Goal: Use online tool/utility: Utilize a website feature to perform a specific function

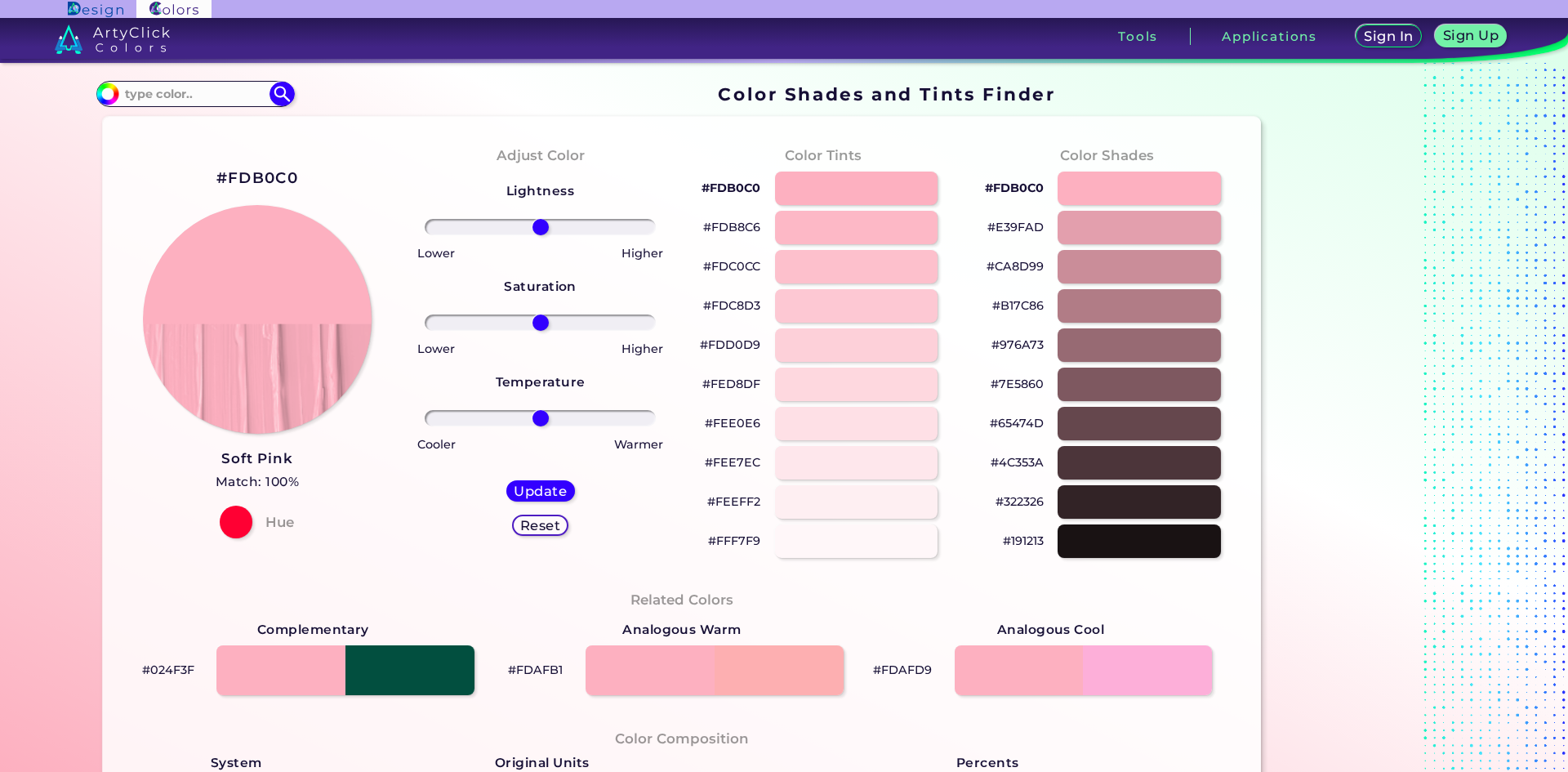
click at [732, 457] on p "#FEE7EC" at bounding box center [732, 462] width 55 height 19
click at [732, 457] on p "#FEE7EC copied" at bounding box center [732, 462] width 55 height 19
copy p "FEE7EC copied"
click at [733, 458] on p "#FEE7EC copied copied" at bounding box center [732, 462] width 55 height 19
click at [734, 459] on p "#FEE7EC copied copied" at bounding box center [732, 462] width 55 height 19
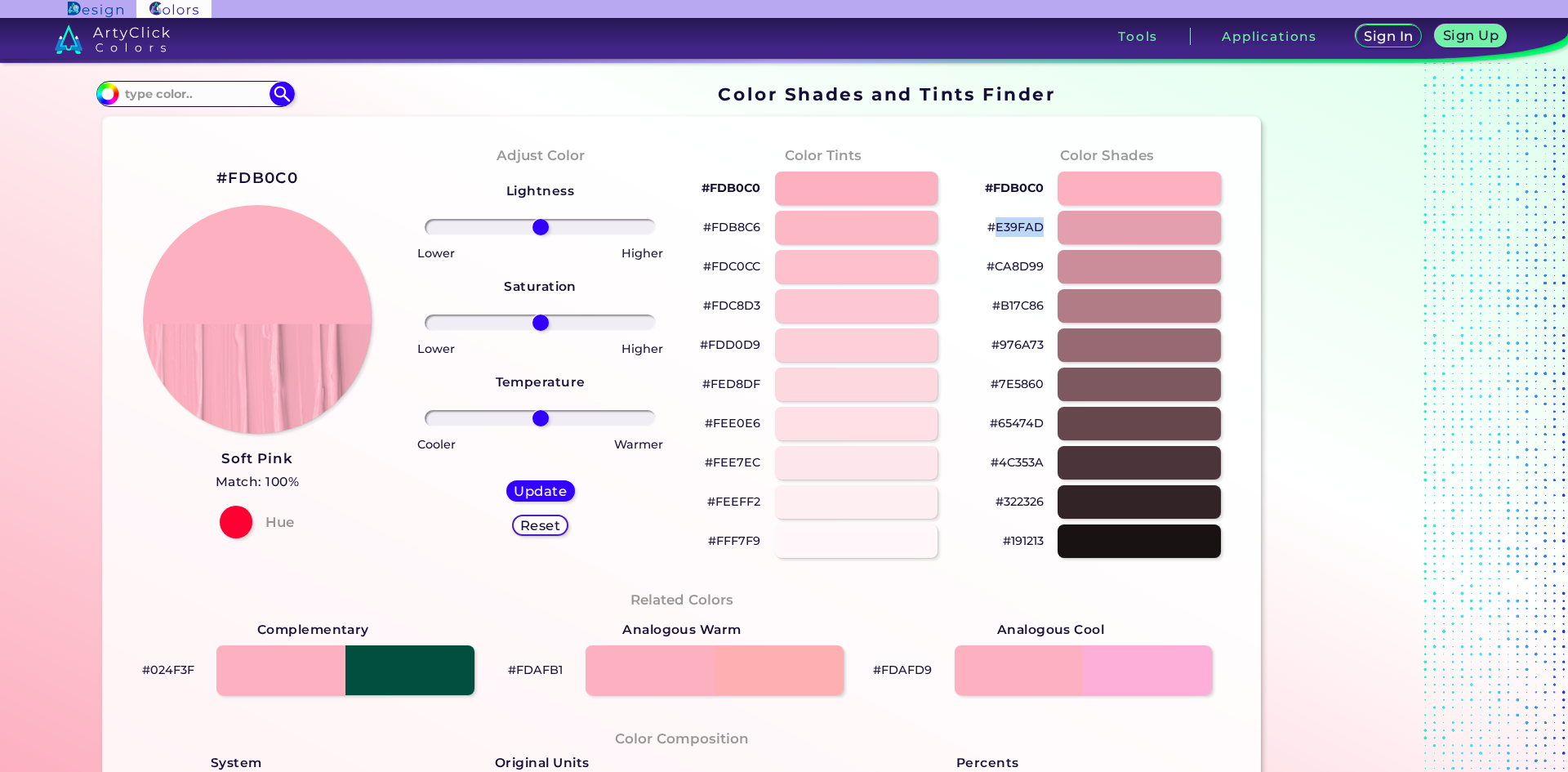
drag, startPoint x: 1036, startPoint y: 225, endPoint x: 989, endPoint y: 231, distance: 47.4
click at [989, 230] on p "#E39FAD" at bounding box center [1015, 226] width 56 height 19
copy p "E39FAD"
drag, startPoint x: 755, startPoint y: 190, endPoint x: 736, endPoint y: 194, distance: 19.4
click at [732, 190] on p "#FDB0C0" at bounding box center [731, 187] width 59 height 19
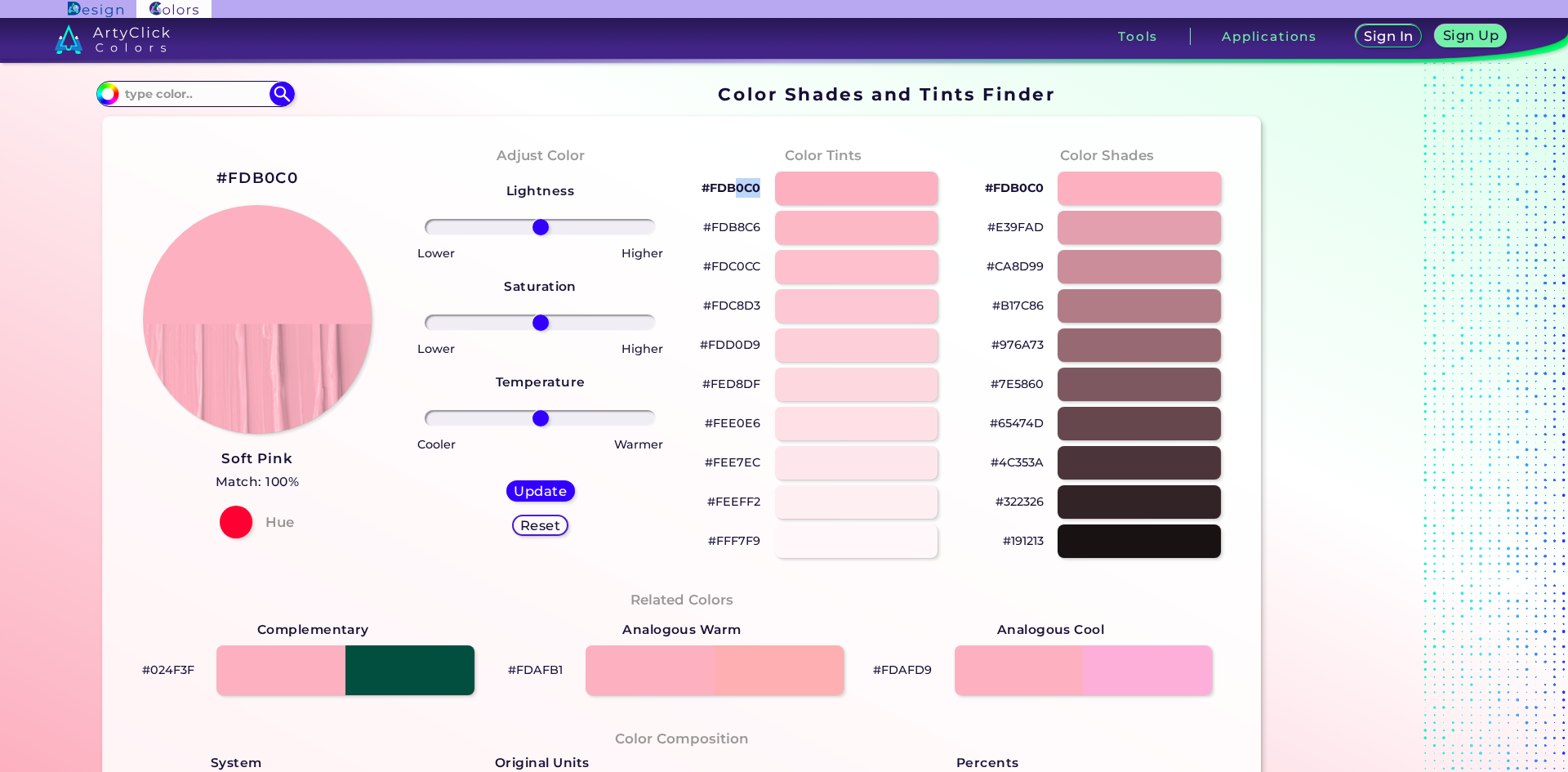
copy p "0C0"
drag, startPoint x: 756, startPoint y: 225, endPoint x: 709, endPoint y: 227, distance: 47.0
click at [709, 227] on div "#FDB8C6" at bounding box center [824, 227] width 258 height 40
drag, startPoint x: 760, startPoint y: 386, endPoint x: 709, endPoint y: 388, distance: 51.0
click at [709, 387] on div "#FED8DF" at bounding box center [824, 385] width 258 height 40
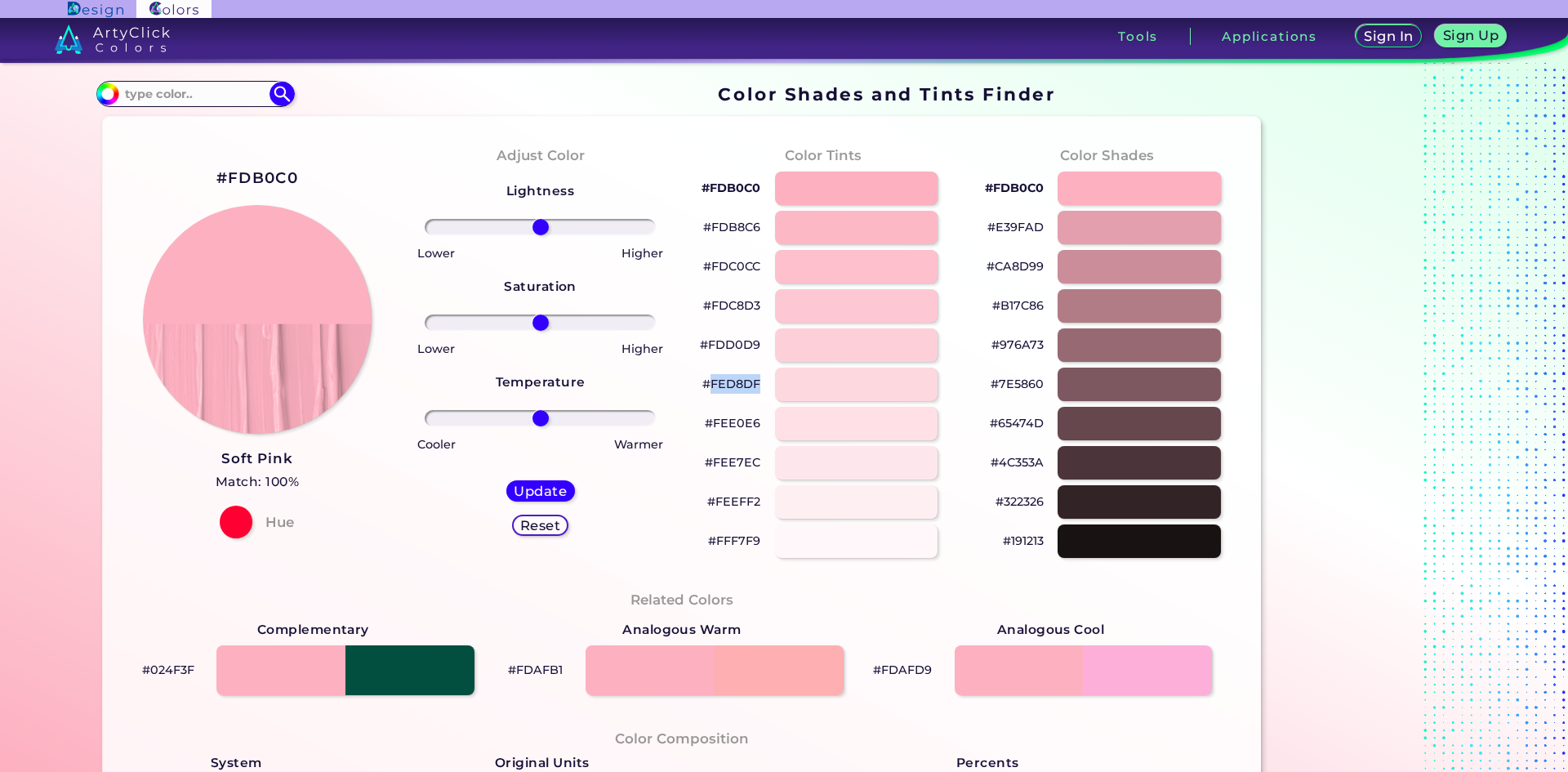
copy p "FED8DF"
drag, startPoint x: 758, startPoint y: 200, endPoint x: 707, endPoint y: 198, distance: 51.0
click at [707, 198] on div "#FDB0C0" at bounding box center [824, 189] width 258 height 40
copy p "FDB0C0"
click at [90, 40] on img at bounding box center [111, 40] width 115 height 29
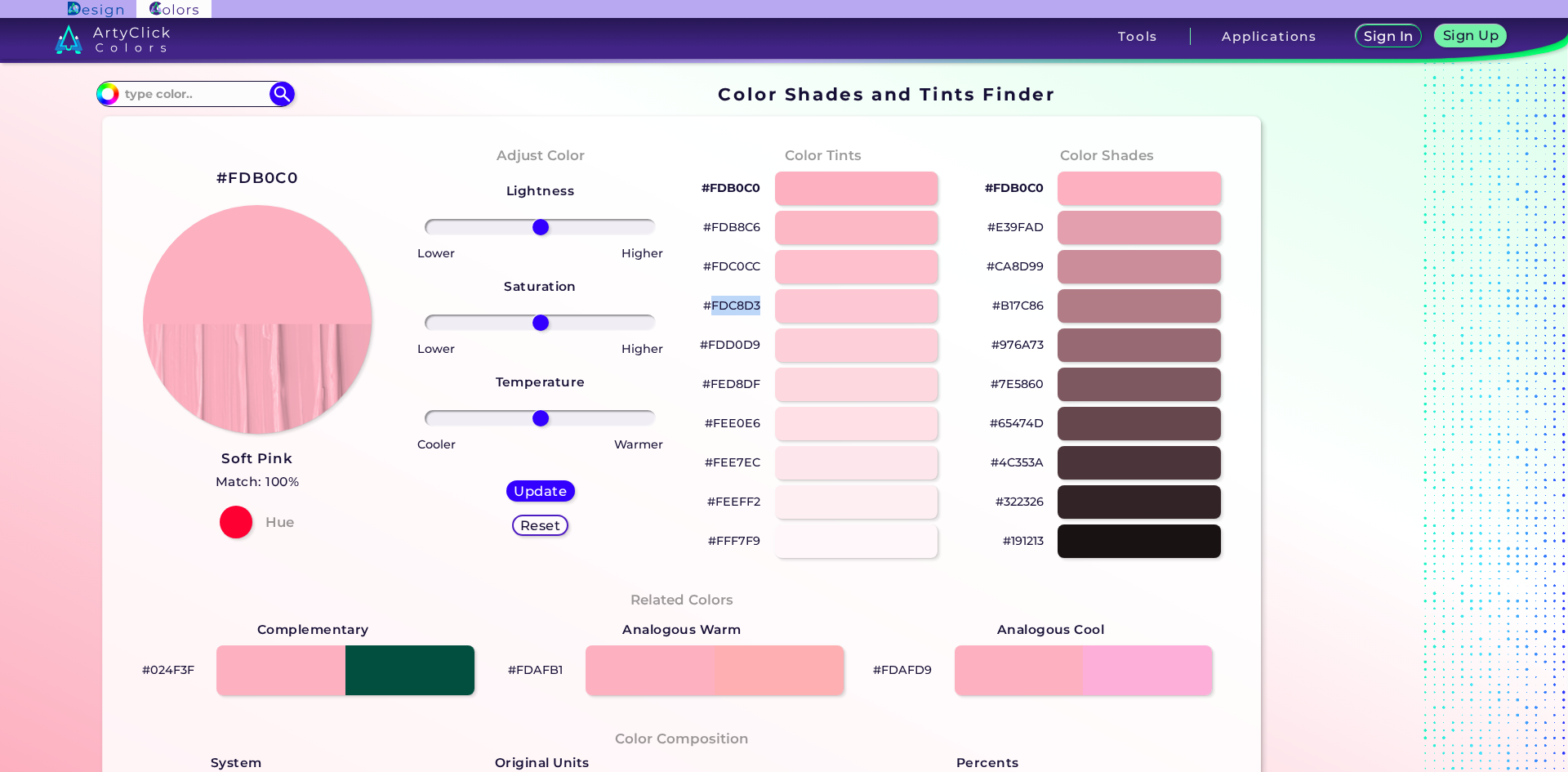
drag, startPoint x: 754, startPoint y: 305, endPoint x: 710, endPoint y: 305, distance: 44.0
click at [710, 305] on p "#FDC8D3" at bounding box center [732, 305] width 57 height 19
copy p "FDC8D3"
drag, startPoint x: 763, startPoint y: 263, endPoint x: 707, endPoint y: 274, distance: 57.1
click at [707, 274] on div "#FDC0CC" at bounding box center [824, 267] width 258 height 40
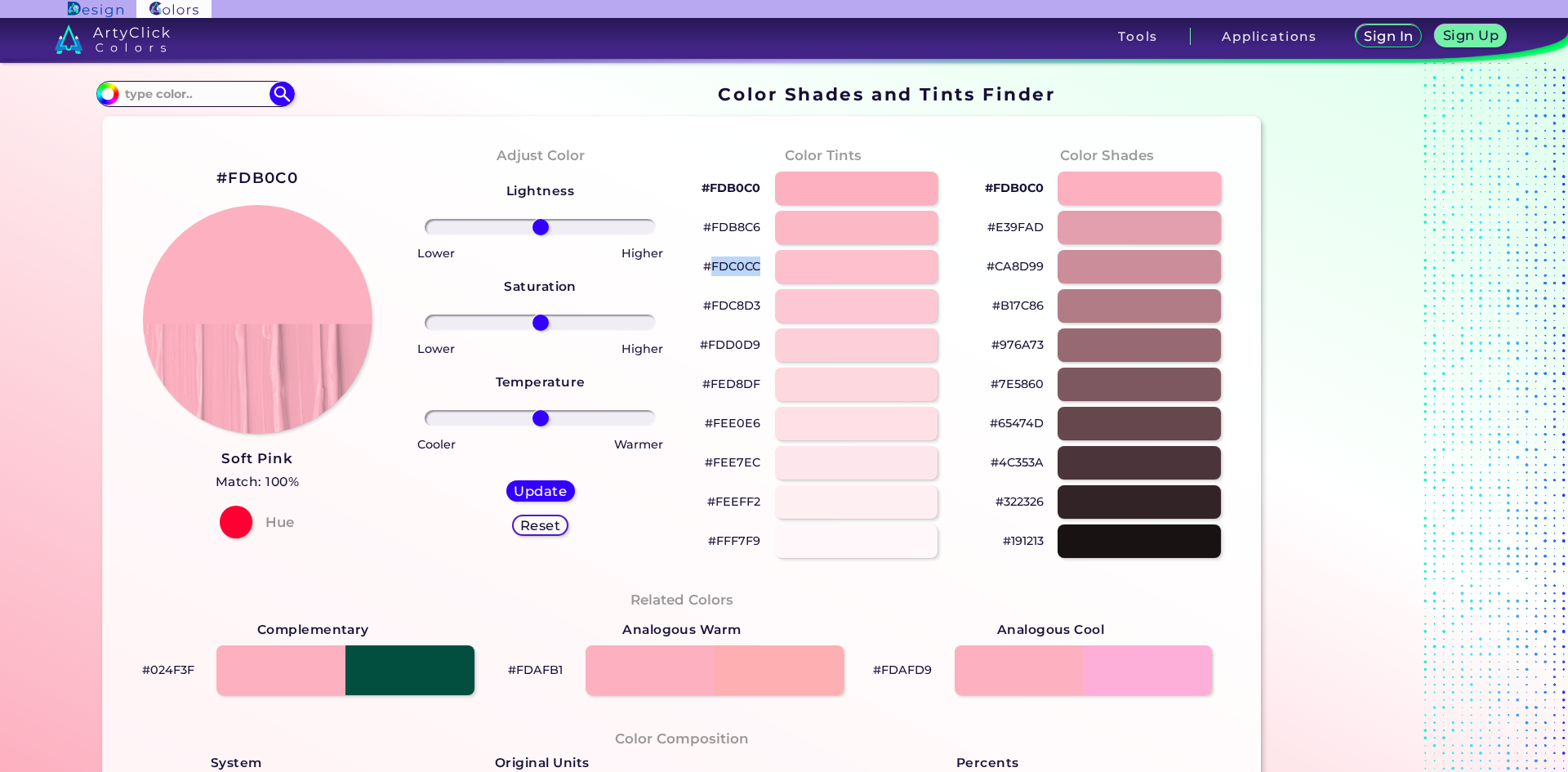
copy p "FDC0CC"
drag, startPoint x: 751, startPoint y: 505, endPoint x: 761, endPoint y: 506, distance: 10.0
click at [735, 509] on p "#FEEFF2" at bounding box center [733, 501] width 53 height 19
copy p "FF"
drag, startPoint x: 764, startPoint y: 505, endPoint x: 712, endPoint y: 515, distance: 53.0
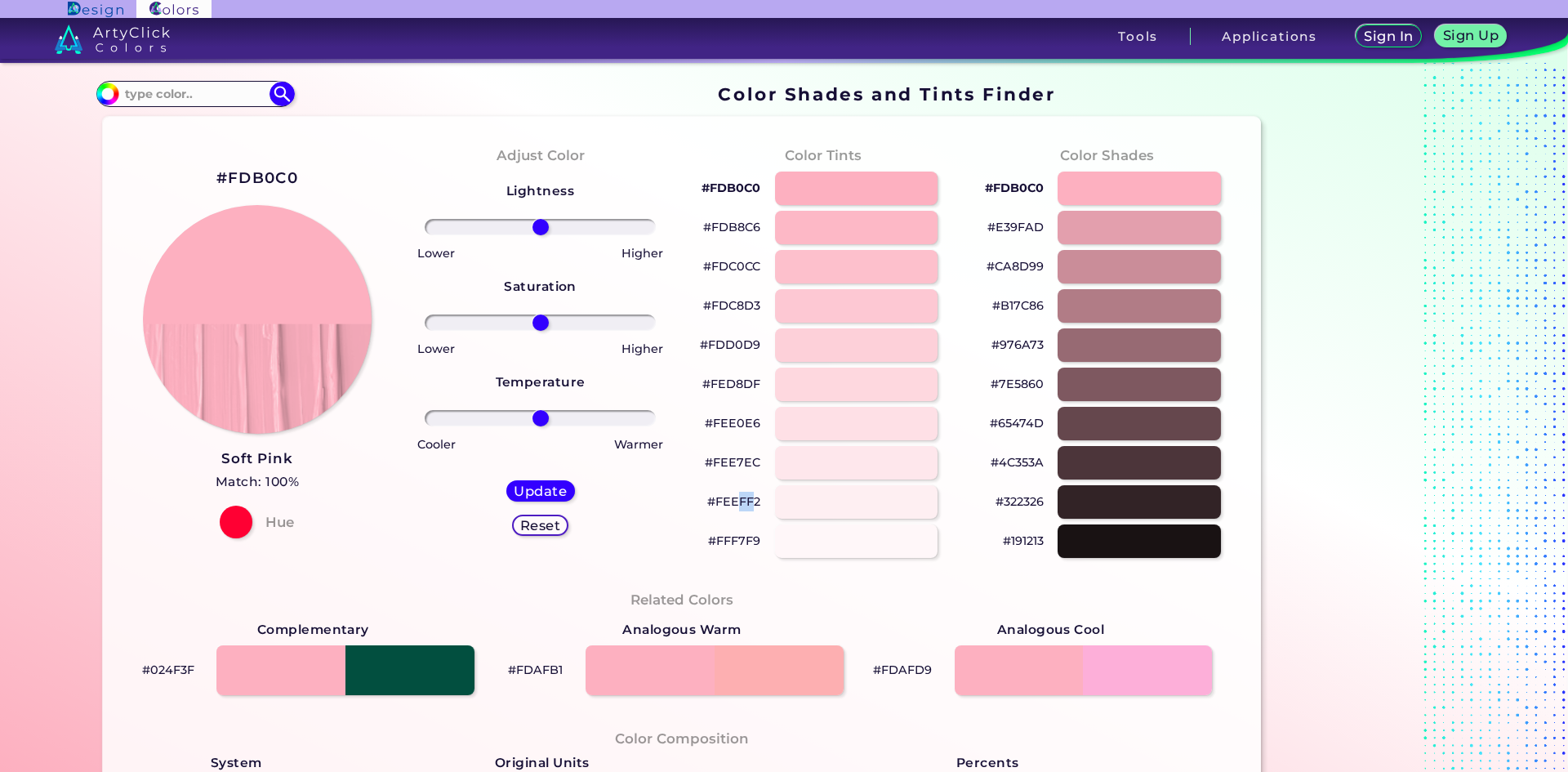
copy p "FEEFF2"
drag, startPoint x: 753, startPoint y: 388, endPoint x: 704, endPoint y: 374, distance: 51.0
click at [704, 374] on div "#FED8DF" at bounding box center [824, 385] width 258 height 40
copy p "FED8DF"
